Goal: Obtain resource: Obtain resource

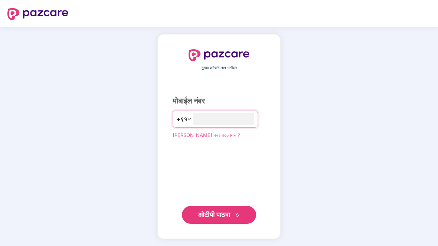
click at [179, 116] on font "+९१" at bounding box center [182, 118] width 10 height 7
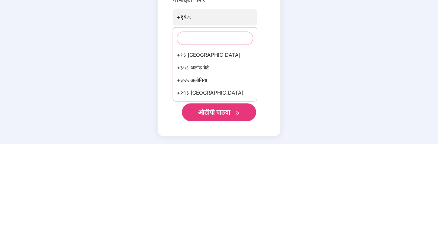
click at [395, 43] on div "तुमचा कर्मचारी लाभ भागीदार मोबाईल नंबर +९१ +९३ [GEOGRAPHIC_DATA] +३५८ अलांड बेट…" at bounding box center [219, 136] width 438 height 219
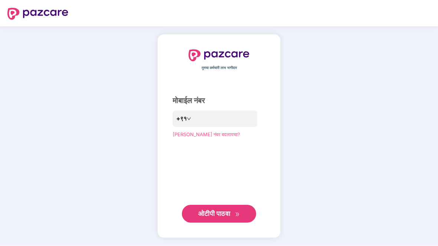
click at [178, 118] on font "+९१" at bounding box center [181, 118] width 10 height 7
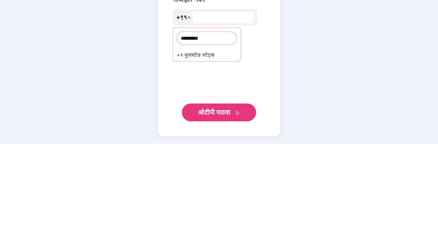
type input "********"
click at [228, 150] on div "+१ युनायटेड स्टेट्स" at bounding box center [207, 156] width 68 height 13
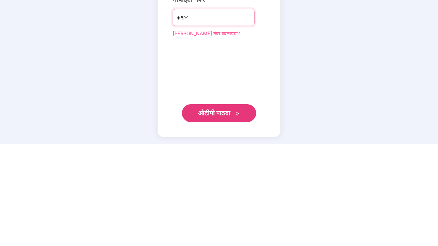
type input "**********"
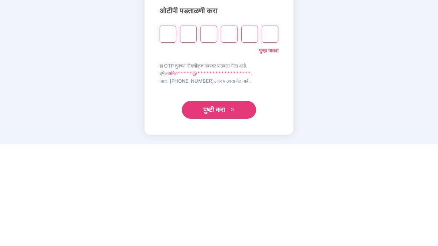
type input "*"
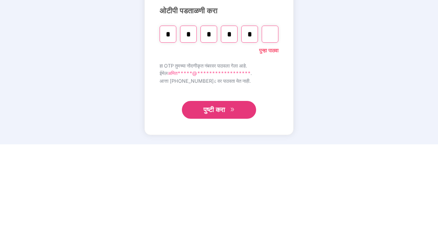
type input "*"
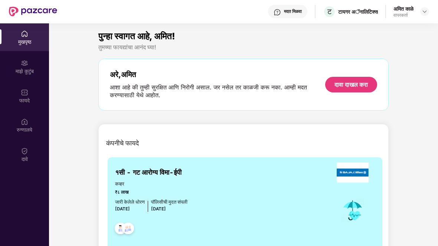
click at [24, 93] on img at bounding box center [24, 92] width 7 height 7
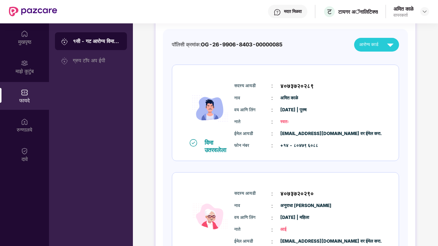
scroll to position [59, 0]
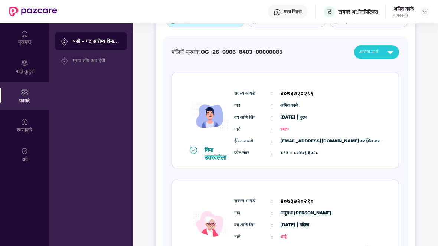
click at [106, 63] on div "ग्रुप टॉप अप ईपी" at bounding box center [97, 60] width 48 height 6
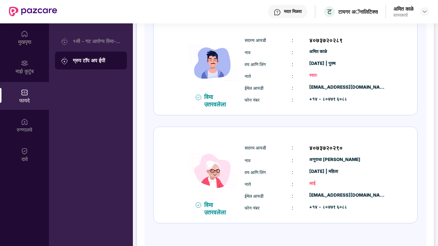
scroll to position [109, 0]
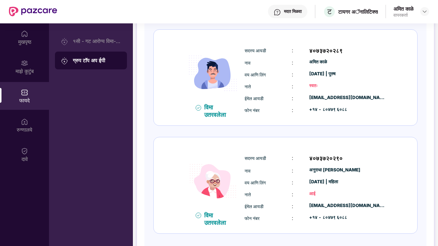
click at [27, 125] on img at bounding box center [24, 121] width 7 height 7
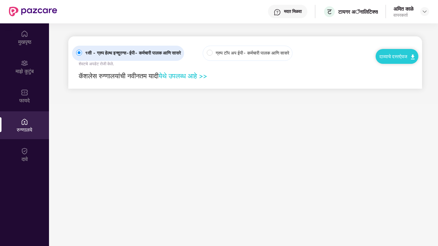
click at [27, 151] on img at bounding box center [24, 150] width 7 height 7
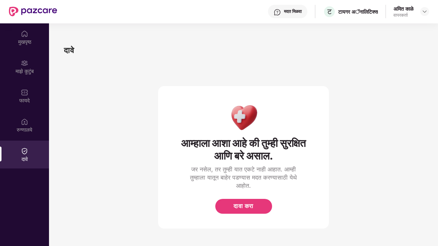
click at [22, 95] on img at bounding box center [24, 92] width 7 height 7
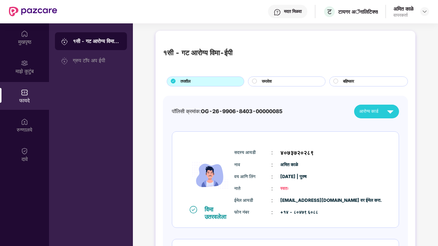
click at [103, 68] on div "ग्रुप टॉप अप ईपी" at bounding box center [91, 61] width 72 height 18
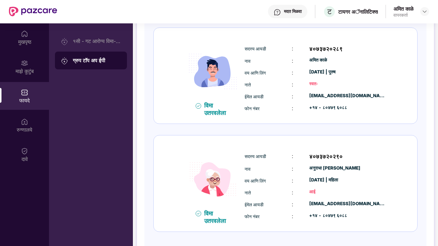
scroll to position [111, 0]
click at [26, 123] on img at bounding box center [24, 121] width 7 height 7
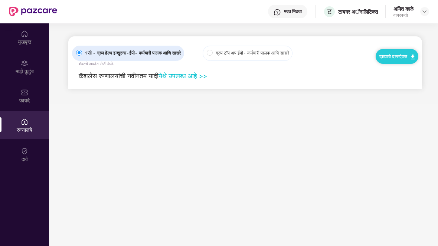
click at [26, 154] on img at bounding box center [24, 150] width 7 height 7
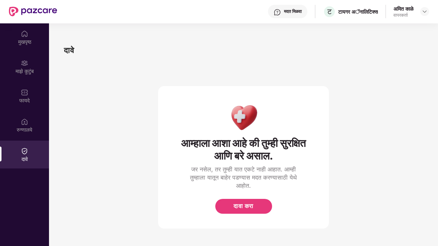
click at [26, 37] on img at bounding box center [24, 33] width 7 height 7
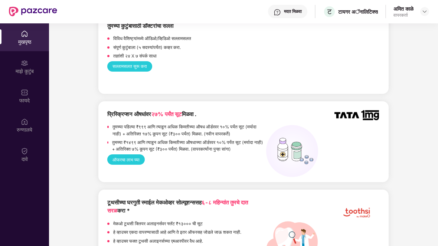
scroll to position [521, 0]
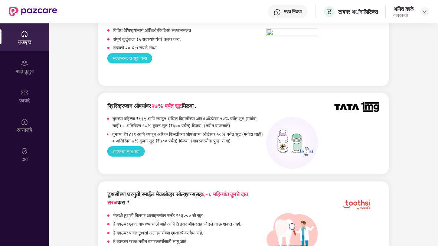
click at [134, 149] on font "ऑफरचा लाभ घ्या" at bounding box center [125, 152] width 27 height 6
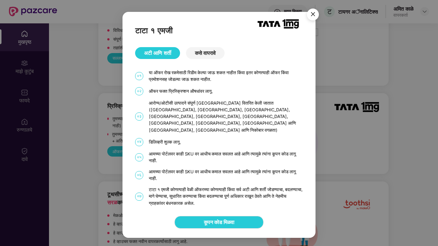
click at [231, 219] on font "कूपन कोड मिळवा" at bounding box center [219, 222] width 30 height 6
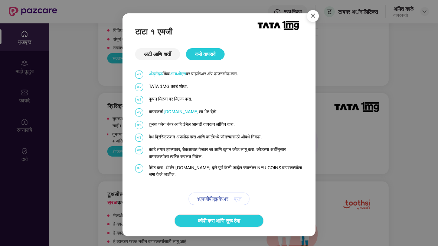
click at [226, 201] on font "१एमजीपीएझकेअर" at bounding box center [212, 198] width 32 height 6
click at [240, 199] on font "प्रत" at bounding box center [238, 198] width 8 height 6
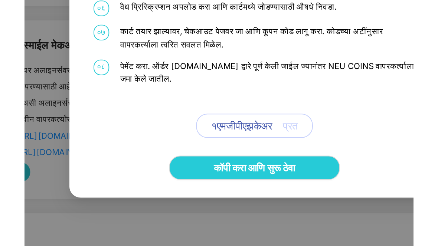
scroll to position [24, 0]
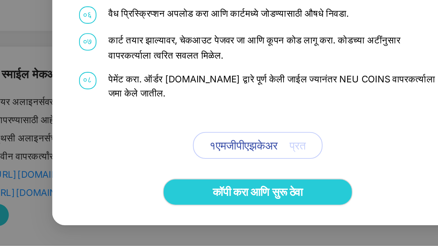
click at [135, 70] on div "०१ अँड्रॉइड किंवा आयओएस वर पाझकेअर अ‍ॅप डाउनलोड करा . ०२ TATA 1MG कार्ड शोधा. ०…" at bounding box center [219, 137] width 168 height 135
click at [198, 217] on link "कॉपी करा आणि सुरू ठेवा" at bounding box center [219, 221] width 42 height 8
click at [234, 195] on font "प्रत" at bounding box center [238, 198] width 8 height 6
click at [196, 195] on font "१एमजीपीएझकेअर" at bounding box center [212, 198] width 32 height 6
copy font "१एमजीपीएझकेअर"
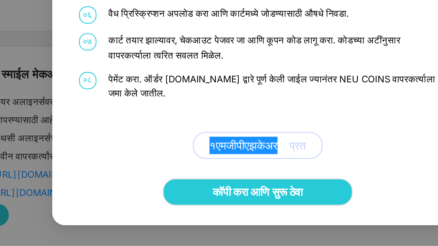
scroll to position [0, 0]
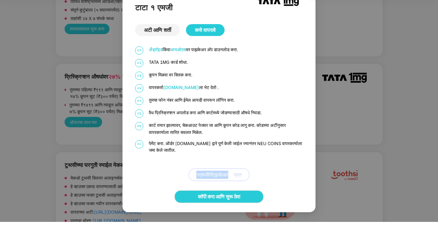
click at [309, 13] on div "टाटा १ एमजी अटी आणि शर्ती कसे वापरावे ०१ अँड्रॉइड किंवा आयओएस वर पाझकेअर अ‍ॅप ड…" at bounding box center [218, 109] width 193 height 192
click at [313, 15] on div "टाटा १ एमजी अटी आणि शर्ती कसे वापरावे ०१ अँड्रॉइड किंवा आयओएस वर पाझकेअर अ‍ॅप ड…" at bounding box center [218, 109] width 193 height 192
click at [312, 16] on div "टाटा १ एमजी अटी आणि शर्ती कसे वापरावे ०१ अँड्रॉइड किंवा आयओएस वर पाझकेअर अ‍ॅप ड…" at bounding box center [218, 109] width 193 height 192
click at [314, 20] on div "टाटा १ एमजी अटी आणि शर्ती कसे वापरावे ०१ अँड्रॉइड किंवा आयओएस वर पाझकेअर अ‍ॅप ड…" at bounding box center [218, 109] width 193 height 192
click at [314, 19] on div "टाटा १ एमजी अटी आणि शर्ती कसे वापरावे ०१ अँड्रॉइड किंवा आयओएस वर पाझकेअर अ‍ॅप ड…" at bounding box center [218, 109] width 193 height 192
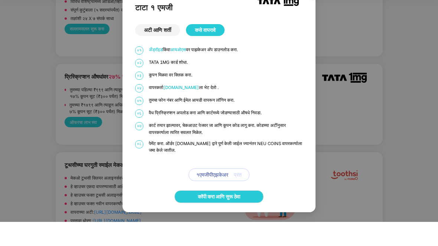
click at [314, 17] on div "टाटा १ एमजी अटी आणि शर्ती कसे वापरावे ०१ अँड्रॉइड किंवा आयओएस वर पाझकेअर अ‍ॅप ड…" at bounding box center [218, 109] width 193 height 192
click at [318, 14] on div "टाटा १ एमजी अटी आणि शर्ती कसे वापरावे ०१ अँड्रॉइड किंवा आयओएस वर पाझकेअर अ‍ॅप ड…" at bounding box center [219, 123] width 438 height 246
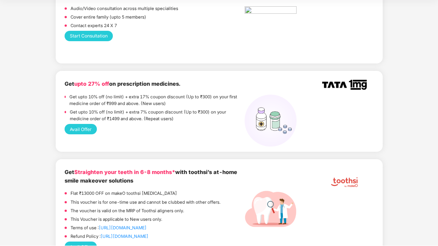
scroll to position [532, 0]
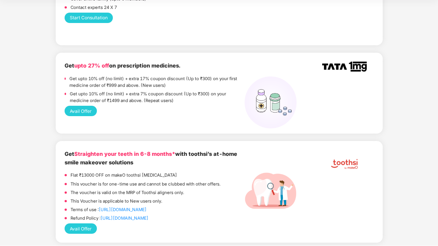
click at [87, 108] on button "Avail Offer" at bounding box center [81, 111] width 32 height 10
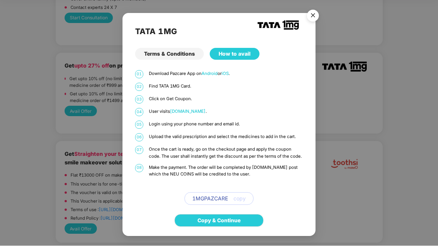
click at [241, 199] on span "copy" at bounding box center [239, 199] width 12 height 8
click at [241, 197] on span "copy" at bounding box center [239, 199] width 12 height 8
click at [242, 201] on span "copy" at bounding box center [239, 199] width 12 height 8
click at [216, 200] on span "1MGPAZCARE" at bounding box center [210, 199] width 36 height 8
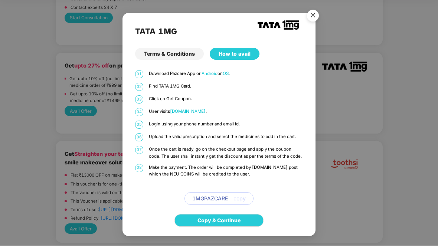
click at [216, 200] on span "1MGPAZCARE" at bounding box center [210, 199] width 36 height 8
copy span "1MGPAZCARE"
click at [244, 53] on div "How to avail" at bounding box center [235, 54] width 50 height 12
click at [243, 55] on div "How to avail" at bounding box center [235, 54] width 50 height 12
click at [179, 54] on div "Terms & Conditions" at bounding box center [169, 54] width 69 height 12
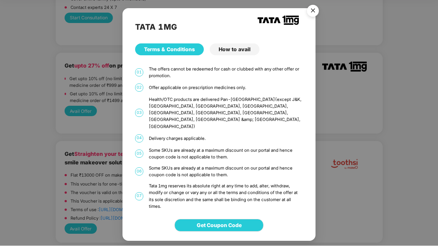
click at [309, 19] on img "Close" at bounding box center [312, 12] width 21 height 21
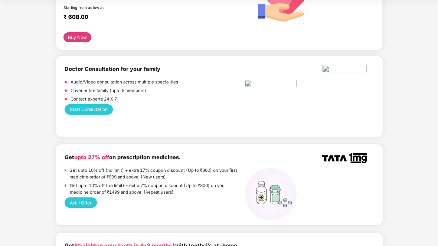
scroll to position [441, 0]
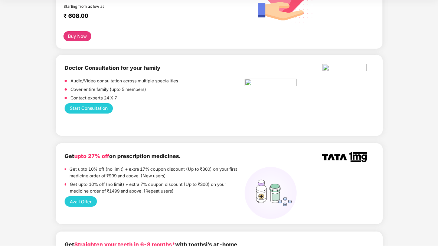
click at [84, 198] on button "Avail Offer" at bounding box center [81, 202] width 32 height 10
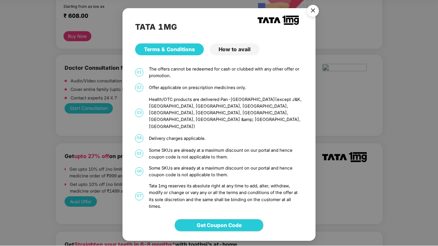
click at [234, 221] on span "Get Coupon Code" at bounding box center [219, 225] width 45 height 8
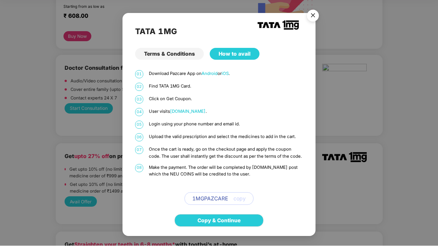
click at [311, 16] on img "Close" at bounding box center [312, 17] width 21 height 21
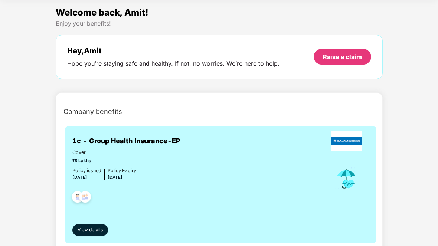
scroll to position [0, 0]
